Goal: Information Seeking & Learning: Find specific fact

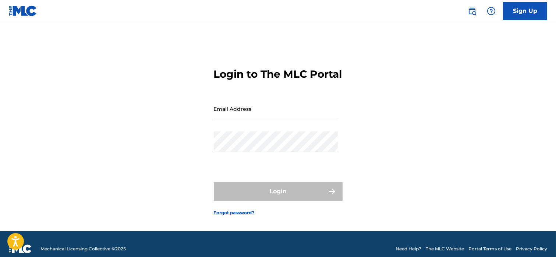
click at [243, 119] on input "Email Address" at bounding box center [276, 108] width 124 height 21
type input "[EMAIL_ADDRESS][DOMAIN_NAME]"
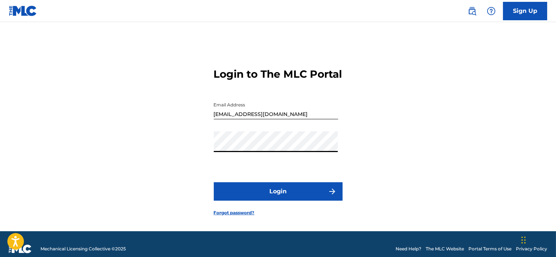
click at [261, 198] on button "Login" at bounding box center [278, 191] width 129 height 18
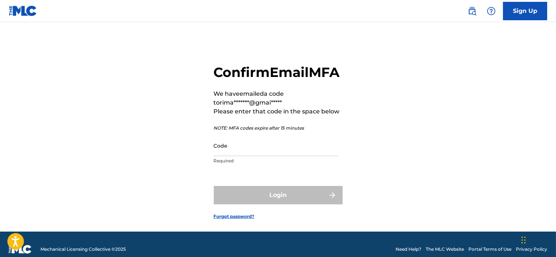
click at [240, 156] on input "Code" at bounding box center [276, 145] width 124 height 21
paste input "645058"
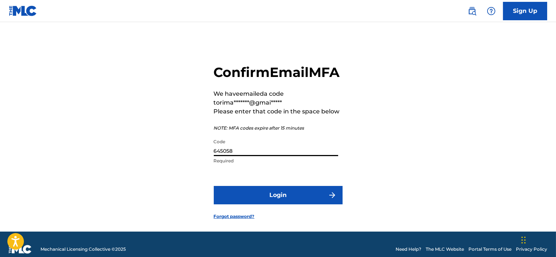
type input "645058"
click at [247, 204] on button "Login" at bounding box center [278, 195] width 129 height 18
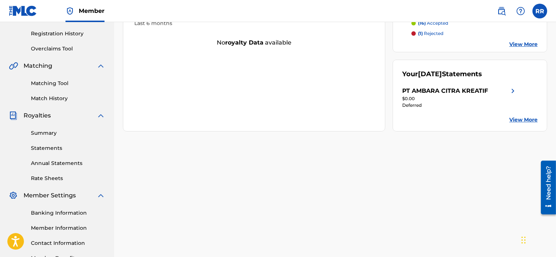
scroll to position [123, 0]
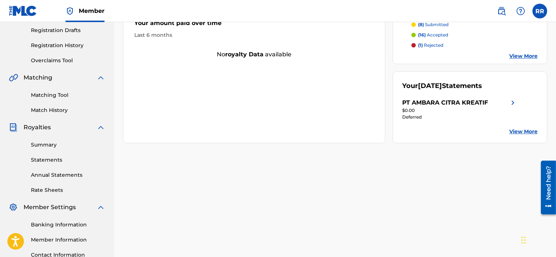
click at [46, 98] on link "Matching Tool" at bounding box center [68, 95] width 74 height 8
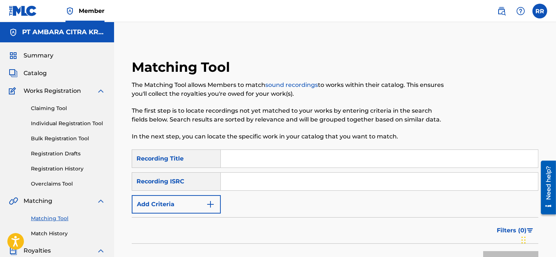
click at [233, 162] on input "Search Form" at bounding box center [379, 159] width 317 height 18
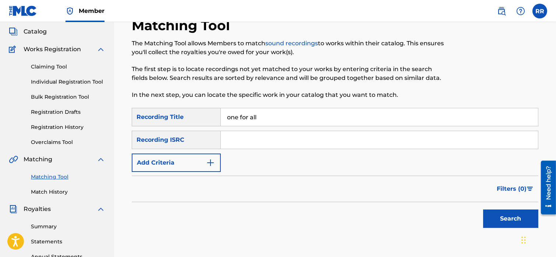
type input "one for all"
click at [494, 225] on button "Search" at bounding box center [510, 218] width 55 height 18
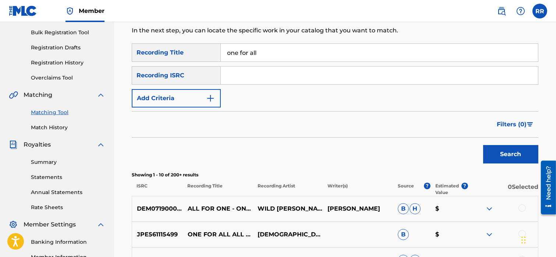
scroll to position [103, 0]
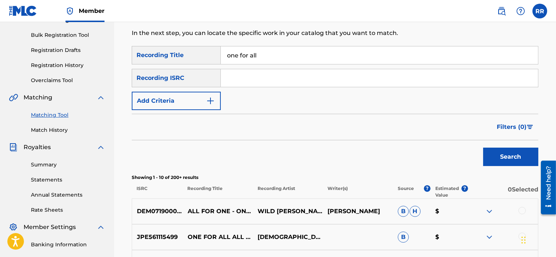
click at [191, 98] on button "Add Criteria" at bounding box center [176, 101] width 89 height 18
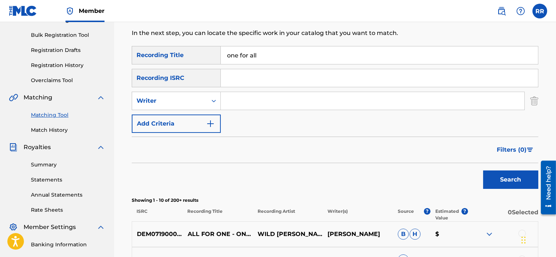
click at [191, 98] on div "Writer" at bounding box center [170, 100] width 66 height 9
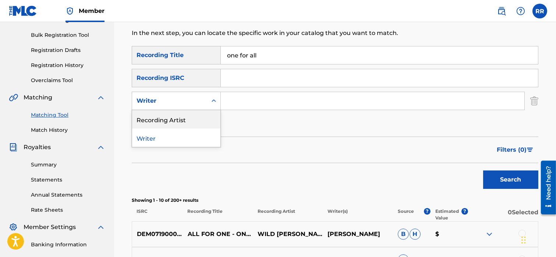
click at [183, 116] on div "Recording Artist" at bounding box center [176, 119] width 88 height 18
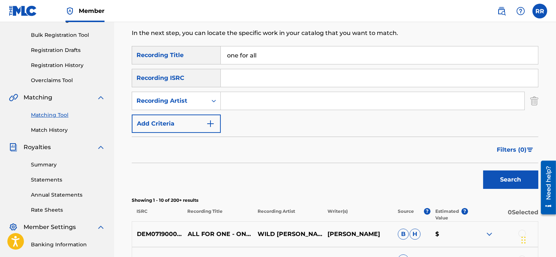
click at [238, 101] on input "Search Form" at bounding box center [373, 101] width 304 height 18
type input "perfiki"
click at [496, 181] on button "Search" at bounding box center [510, 179] width 55 height 18
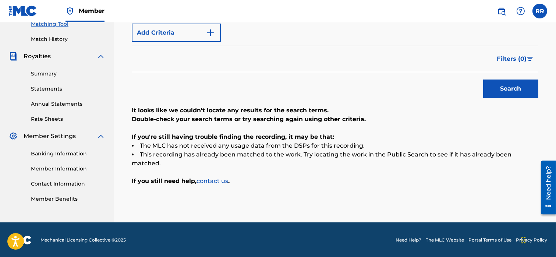
scroll to position [0, 0]
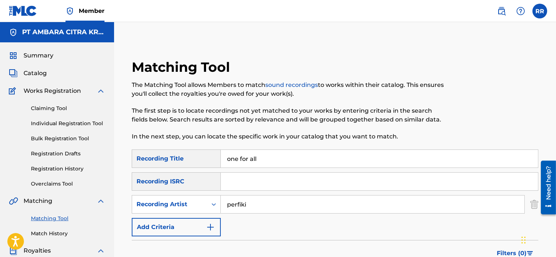
click at [501, 13] on img at bounding box center [501, 11] width 9 height 9
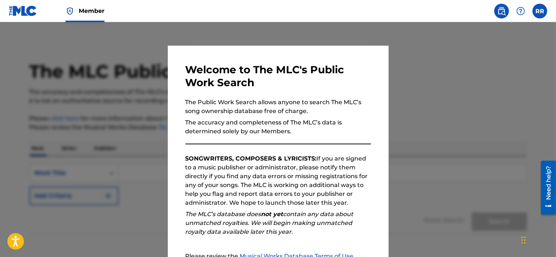
scroll to position [79, 0]
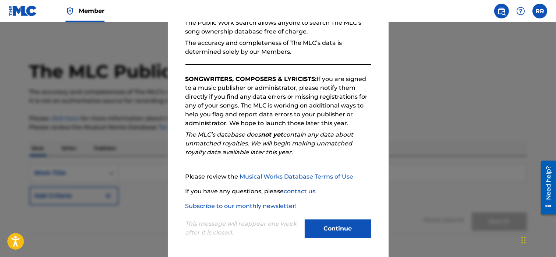
click at [332, 224] on button "Continue" at bounding box center [338, 228] width 66 height 18
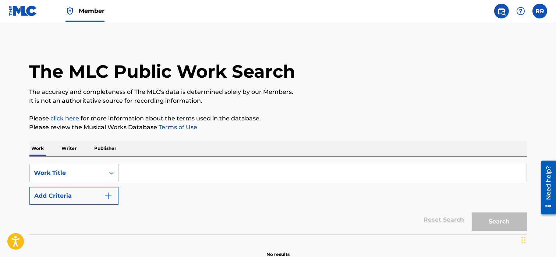
click at [155, 172] on input "Search Form" at bounding box center [323, 173] width 408 height 18
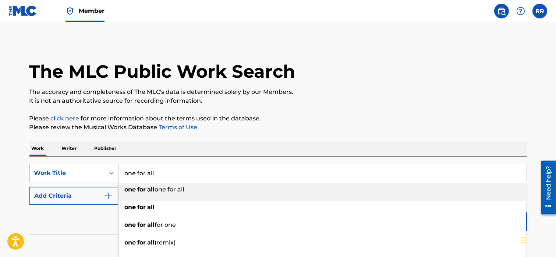
type input "one for all"
click at [79, 195] on button "Add Criteria" at bounding box center [73, 196] width 89 height 18
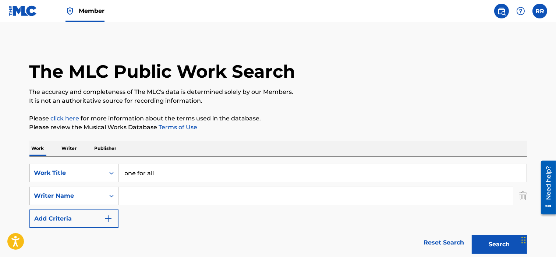
click at [79, 195] on div "Writer Name" at bounding box center [67, 196] width 75 height 14
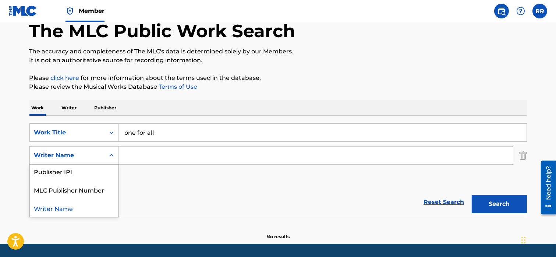
scroll to position [0, 0]
click at [141, 194] on div "Reset Search Search" at bounding box center [278, 201] width 498 height 29
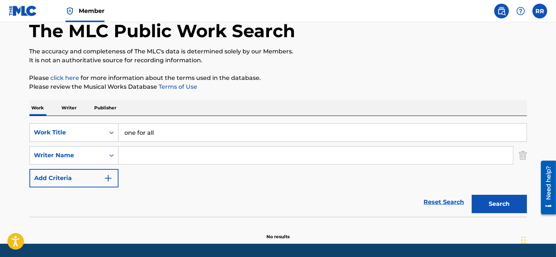
click at [479, 202] on button "Search" at bounding box center [499, 204] width 55 height 18
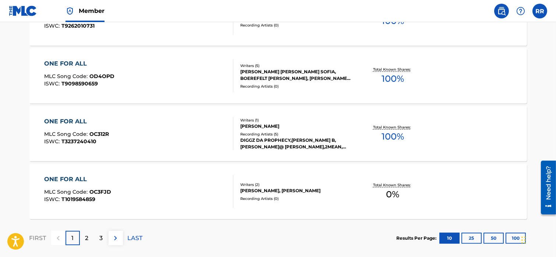
scroll to position [659, 0]
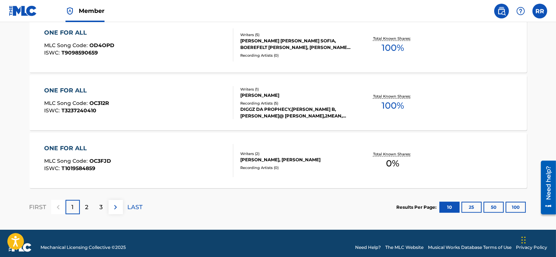
click at [88, 206] on p "2" at bounding box center [86, 207] width 3 height 9
